Goal: Navigation & Orientation: Find specific page/section

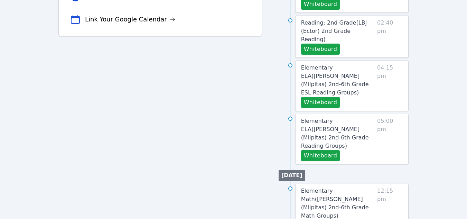
scroll to position [9, 0]
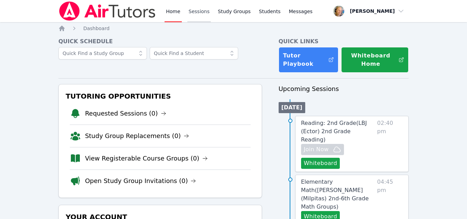
click at [195, 12] on link "Sessions" at bounding box center [199, 11] width 24 height 22
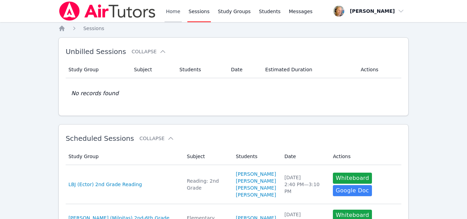
click at [171, 13] on link "Home" at bounding box center [173, 11] width 17 height 22
